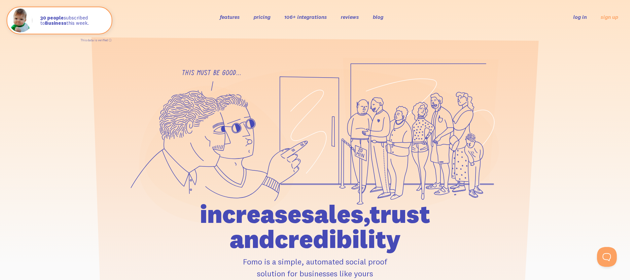
click at [265, 17] on link "pricing" at bounding box center [261, 17] width 17 height 7
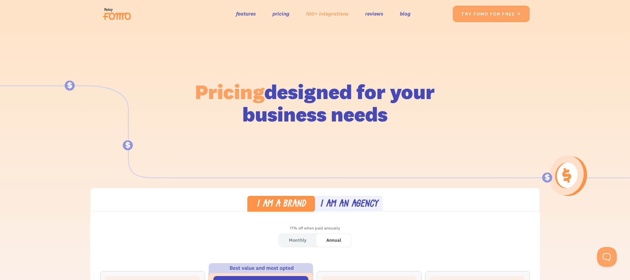
click at [336, 11] on link "100+ integrations" at bounding box center [327, 14] width 43 height 10
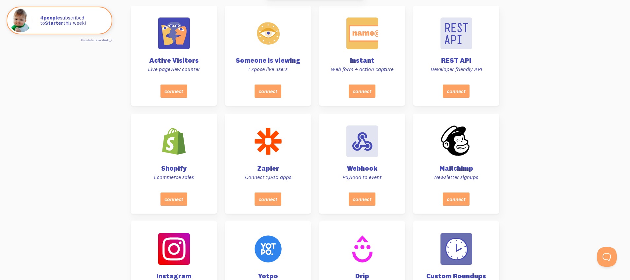
scroll to position [1043, 0]
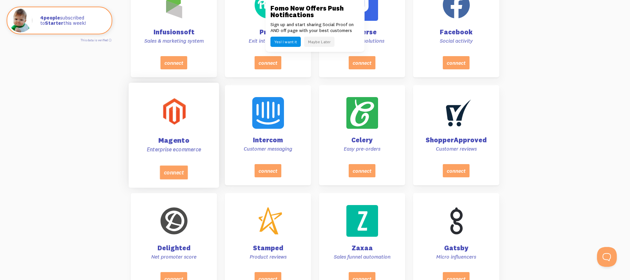
click at [186, 151] on p "Enterprise ecommerce" at bounding box center [174, 149] width 74 height 7
